Goal: Transaction & Acquisition: Purchase product/service

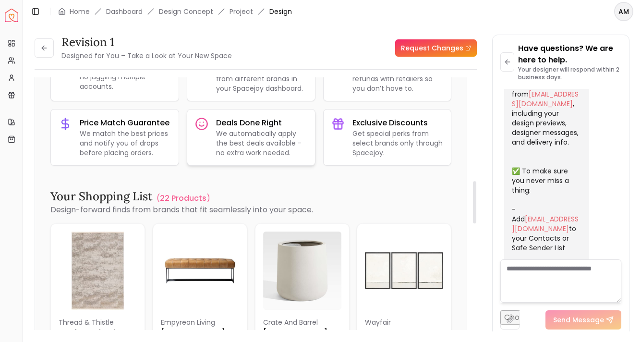
scroll to position [605, 0]
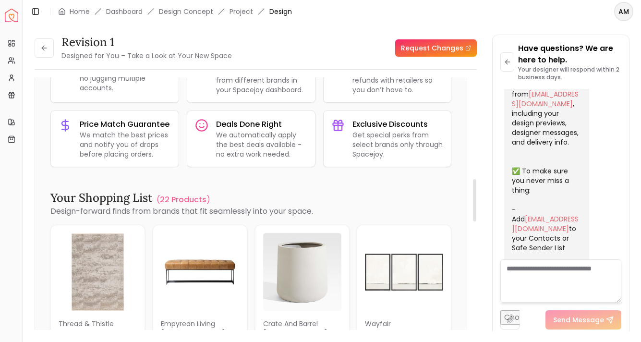
click at [192, 193] on div "Your Shopping List ( 22 Products )" at bounding box center [250, 197] width 401 height 15
click at [185, 203] on p "22 Products" at bounding box center [183, 200] width 47 height 12
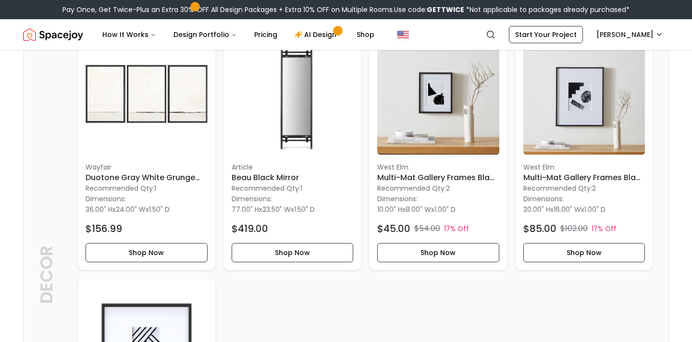
scroll to position [1651, 0]
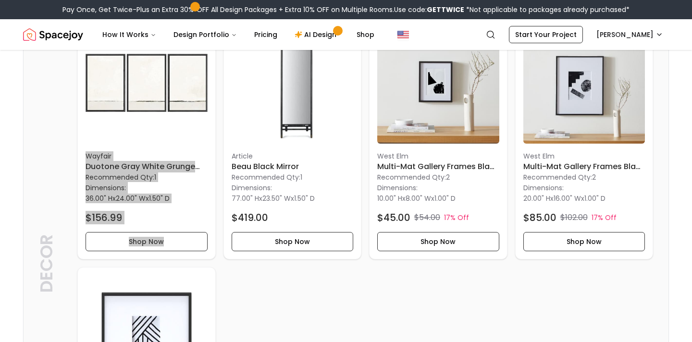
drag, startPoint x: 140, startPoint y: 169, endPoint x: 398, endPoint y: 0, distance: 308.1
click at [0, 0] on body "Pay Once, Get Twice-Plus an Extra 30% OFF All Design Packages + Extra 10% OFF o…" at bounding box center [346, 7] width 692 height 3317
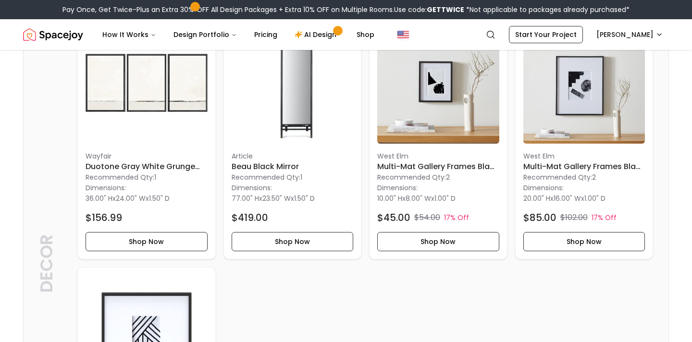
click at [45, 171] on p "Decor" at bounding box center [46, 263] width 19 height 231
click at [155, 165] on h6 "Duotone Gray White Grunge Pastel Landscape 2" at bounding box center [146, 167] width 122 height 12
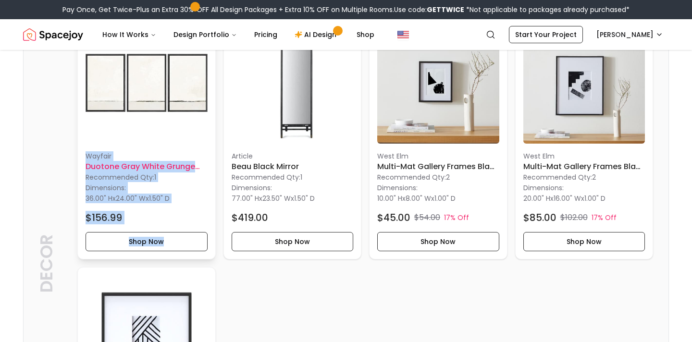
copy div "Wayfair Duotone Gray White Grunge Pastel Landscape 2 Recommended Qty: 1 Dimensi…"
click at [115, 169] on h6 "Duotone Gray White Grunge Pastel Landscape 2" at bounding box center [146, 167] width 122 height 12
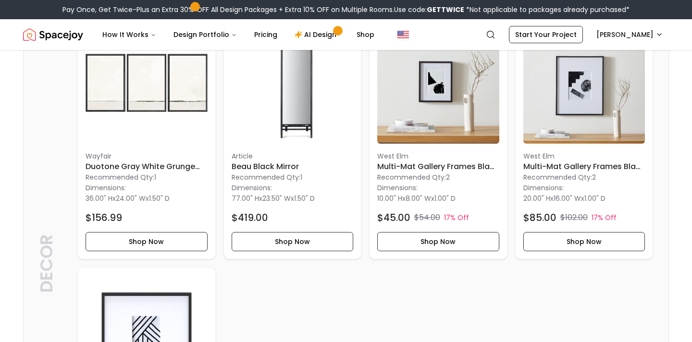
click at [51, 189] on p "Decor" at bounding box center [46, 263] width 19 height 231
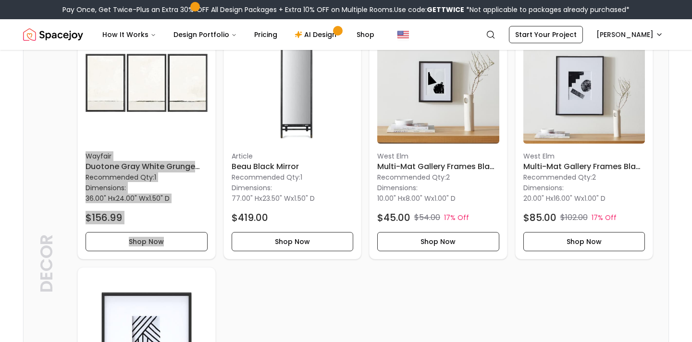
drag, startPoint x: 95, startPoint y: 167, endPoint x: 367, endPoint y: 5, distance: 316.8
click at [0, 0] on body "Pay Once, Get Twice-Plus an Extra 30% OFF All Design Packages + Extra 10% OFF o…" at bounding box center [346, 7] width 692 height 3317
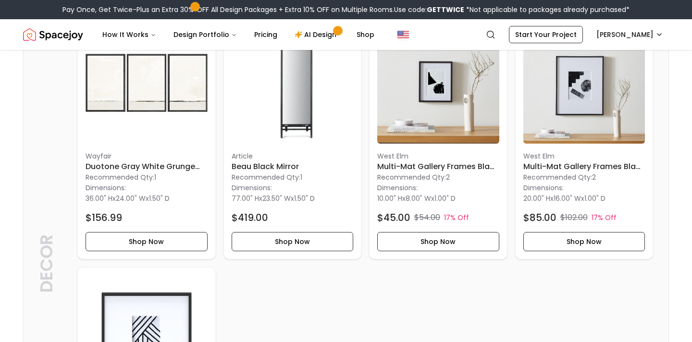
click at [48, 165] on p "Decor" at bounding box center [46, 263] width 19 height 231
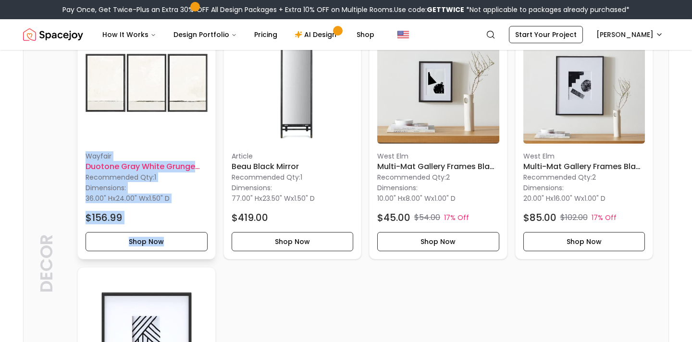
copy div "Wayfair Duotone Gray White Grunge Pastel Landscape 2 Recommended Qty: 1 Dimensi…"
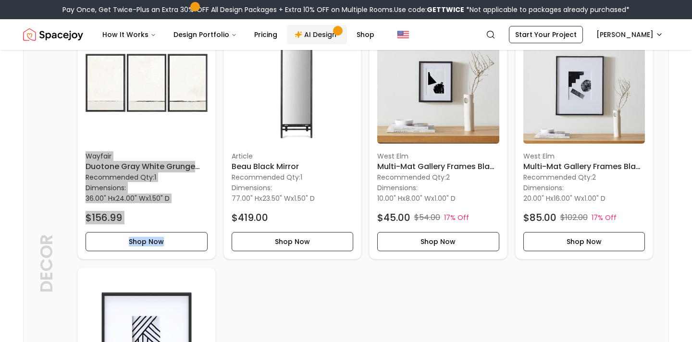
drag, startPoint x: 85, startPoint y: 165, endPoint x: 332, endPoint y: 25, distance: 283.9
click at [0, 0] on body "Pay Once, Get Twice-Plus an Extra 30% OFF All Design Packages + Extra 10% OFF o…" at bounding box center [346, 7] width 692 height 3317
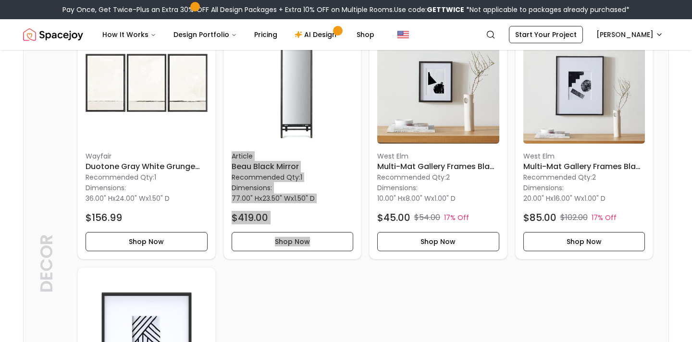
drag, startPoint x: 278, startPoint y: 168, endPoint x: 407, endPoint y: 9, distance: 204.6
click at [0, 0] on body "Pay Once, Get Twice-Plus an Extra 30% OFF All Design Packages + Extra 10% OFF o…" at bounding box center [346, 7] width 692 height 3317
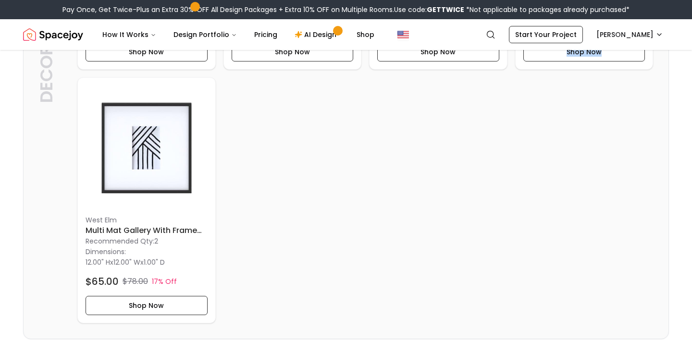
scroll to position [1845, 0]
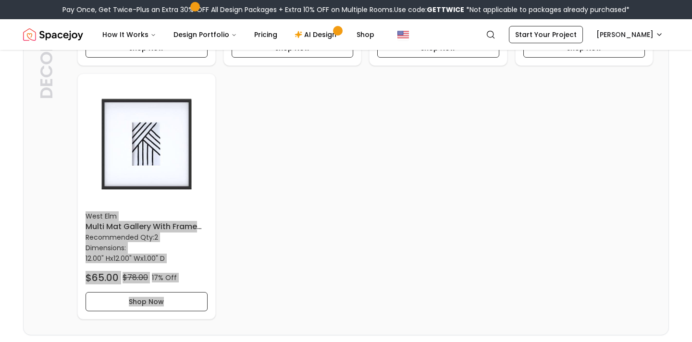
drag, startPoint x: 156, startPoint y: 228, endPoint x: 370, endPoint y: 7, distance: 307.4
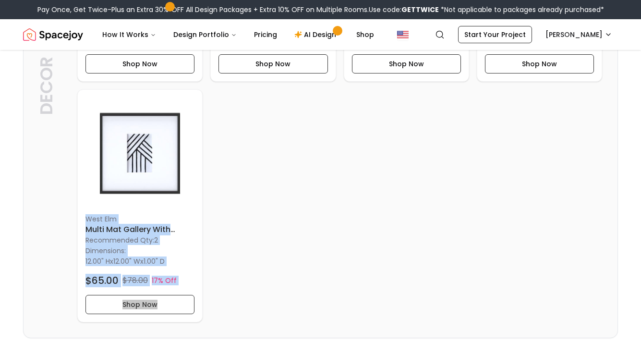
scroll to position [1783, 0]
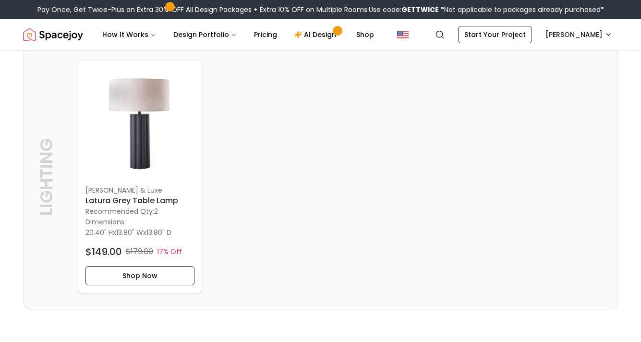
scroll to position [2075, 0]
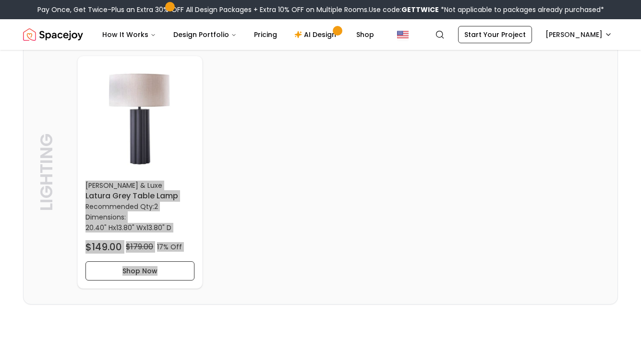
drag, startPoint x: 152, startPoint y: 201, endPoint x: 440, endPoint y: 2, distance: 350.5
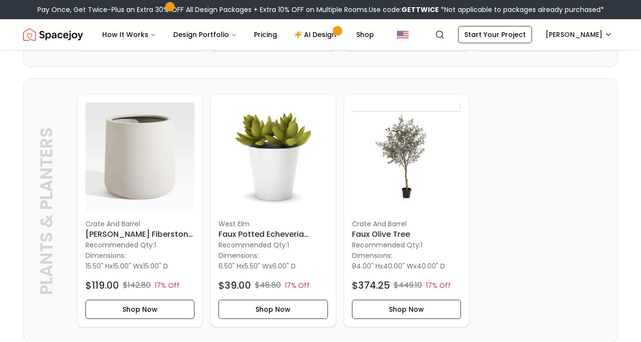
scroll to position [1243, 0]
click at [403, 241] on h6 "Faux Olive Tree" at bounding box center [406, 235] width 109 height 12
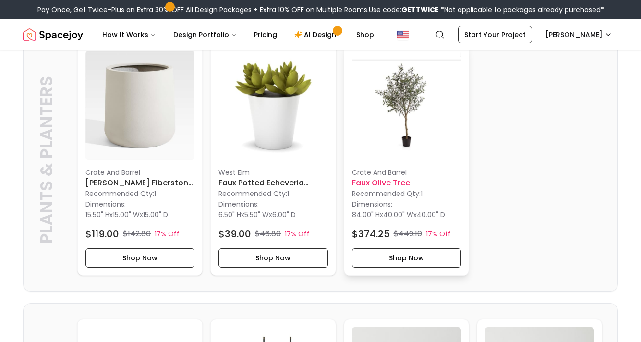
scroll to position [1314, 0]
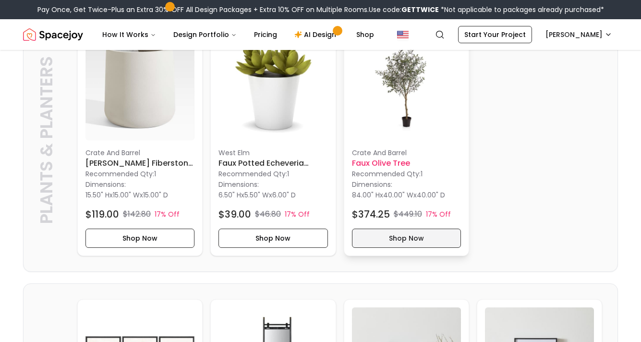
click at [395, 248] on button "Shop Now" at bounding box center [406, 238] width 109 height 19
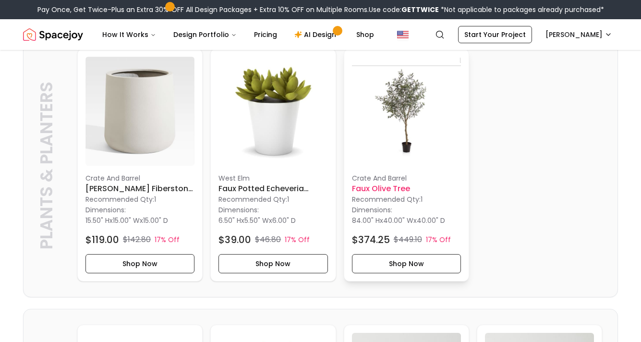
scroll to position [1286, 0]
